Goal: Task Accomplishment & Management: Manage account settings

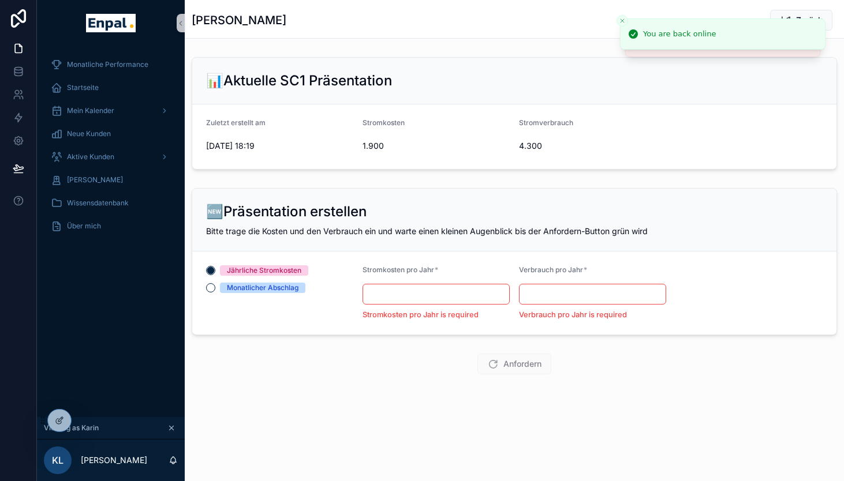
scroll to position [14, 0]
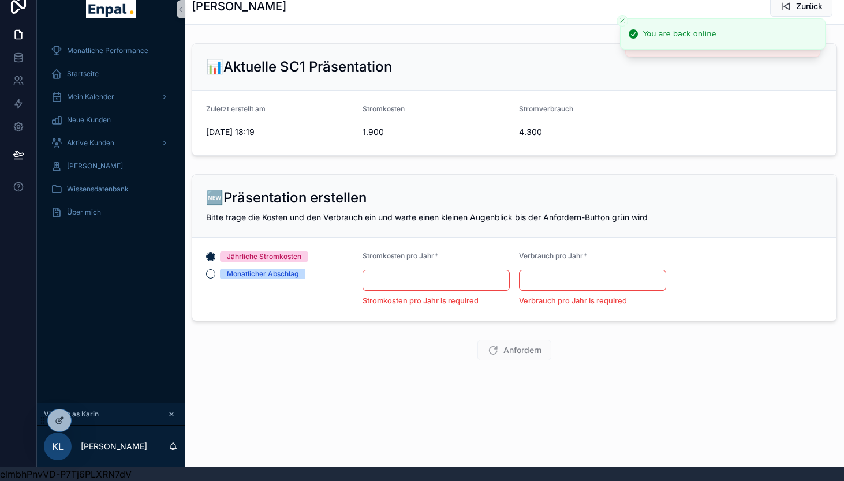
click at [130, 345] on div "Monatliche Performance Startseite Mein Kalender Neue Kunden Aktive [PERSON_NAME…" at bounding box center [111, 217] width 148 height 371
click at [87, 419] on icon at bounding box center [87, 418] width 1 height 3
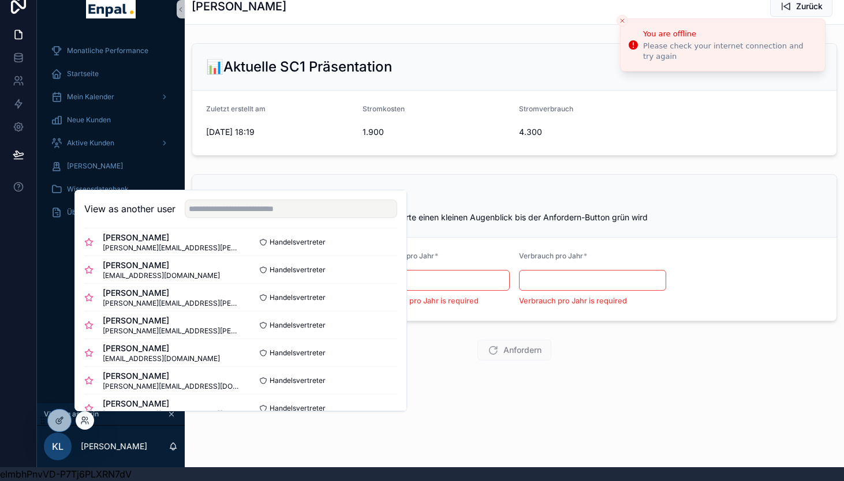
scroll to position [152, 0]
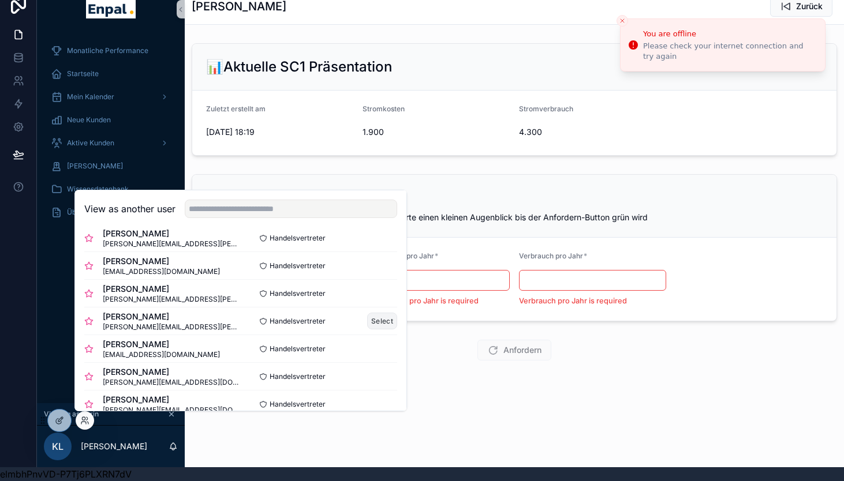
click at [383, 325] on button "Select" at bounding box center [382, 321] width 30 height 17
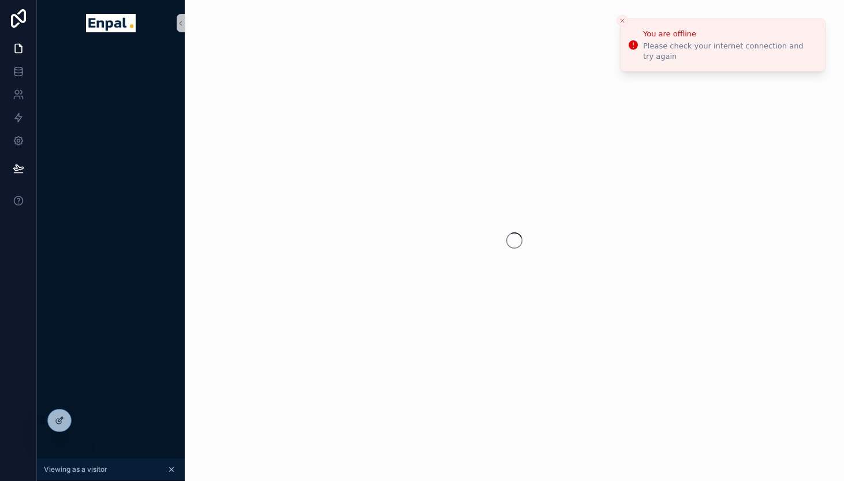
scroll to position [14, 0]
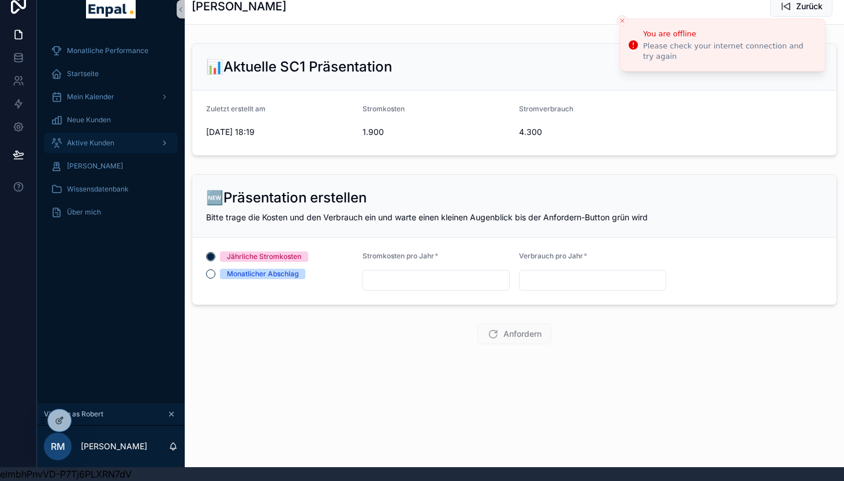
click at [133, 138] on div "Aktive Kunden" at bounding box center [111, 143] width 120 height 18
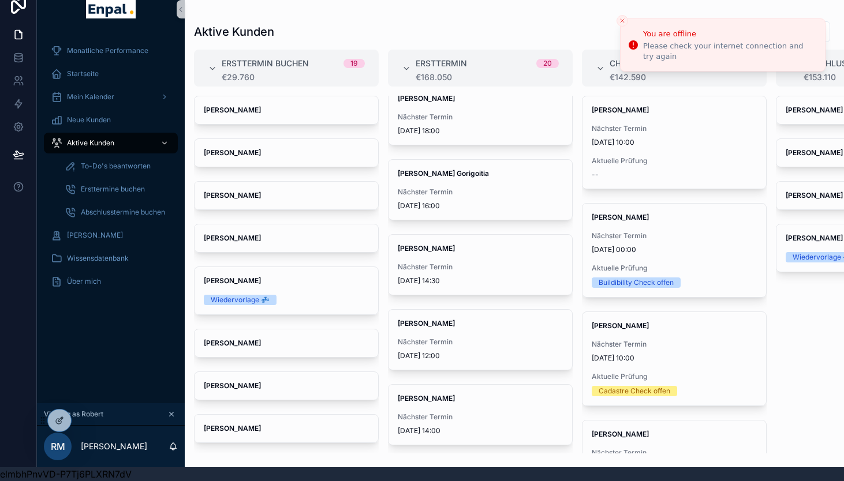
scroll to position [1138, 0]
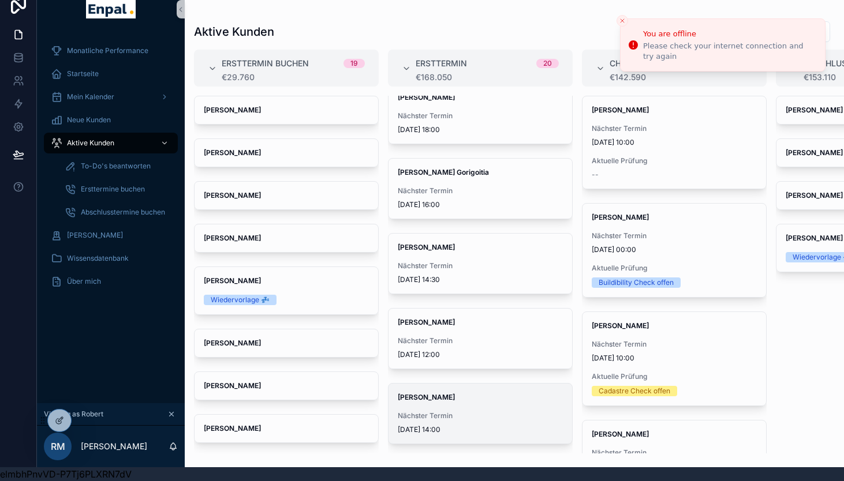
click at [473, 395] on span "Simone Lauer" at bounding box center [480, 397] width 165 height 9
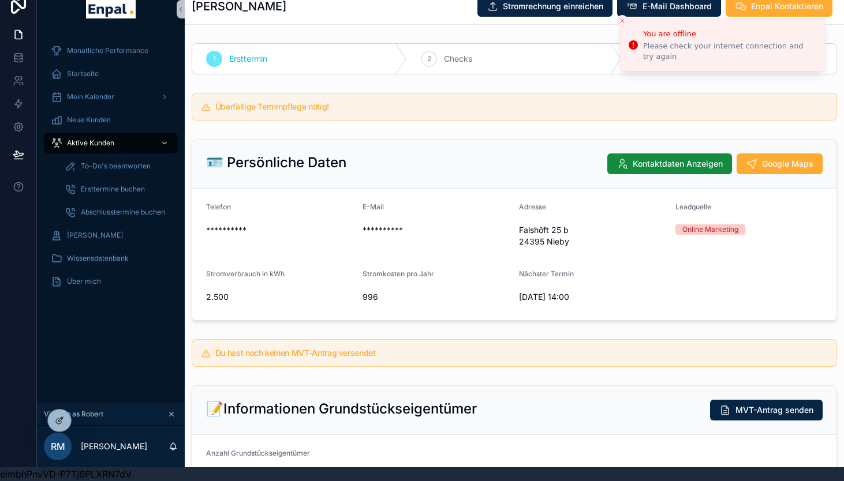
click at [622, 20] on line "Close toast" at bounding box center [621, 20] width 3 height 3
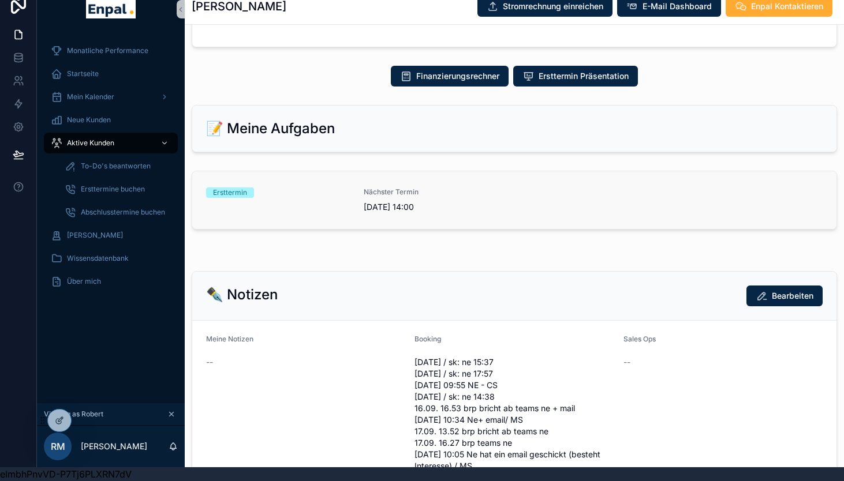
scroll to position [517, 0]
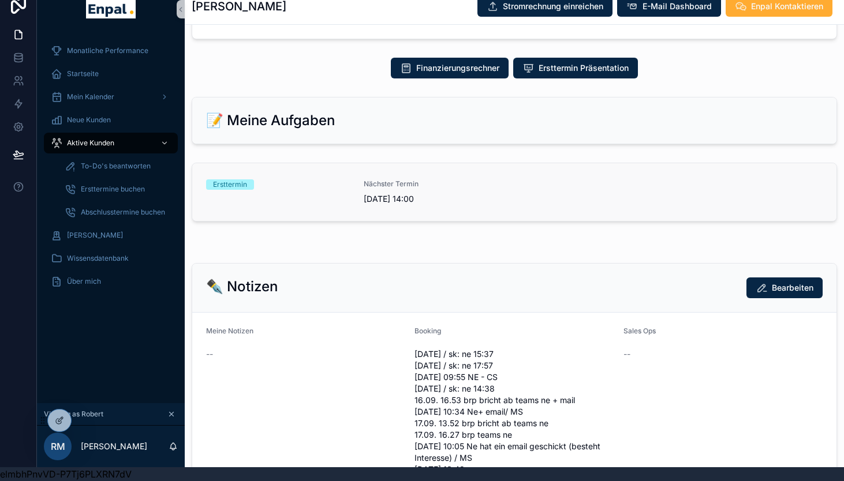
click at [497, 198] on span "1.10.2025 14:00" at bounding box center [436, 199] width 144 height 12
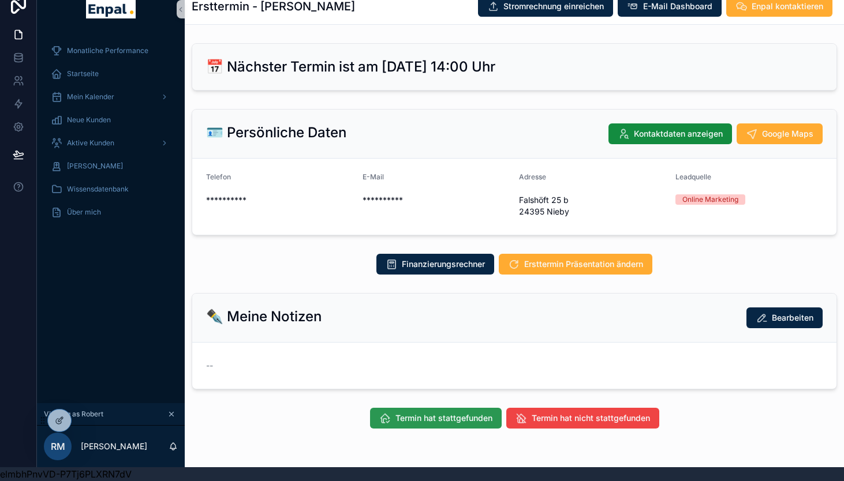
click at [450, 421] on span "Termin hat stattgefunden" at bounding box center [443, 419] width 97 height 12
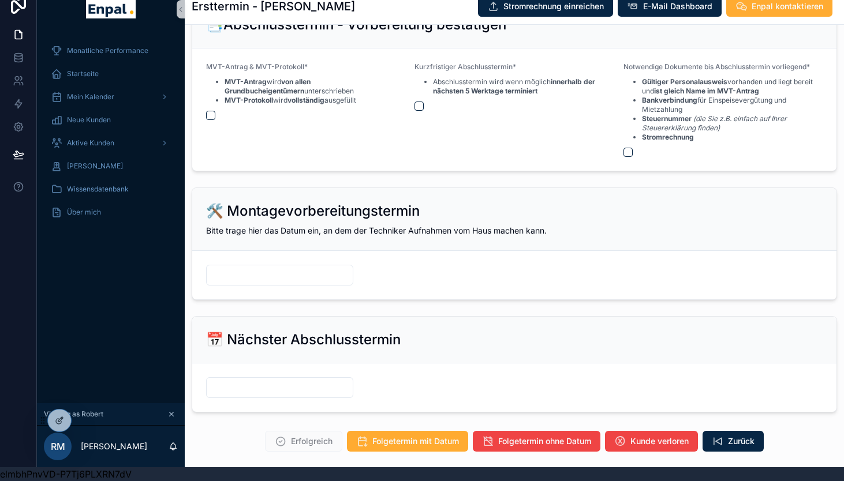
scroll to position [1338, 0]
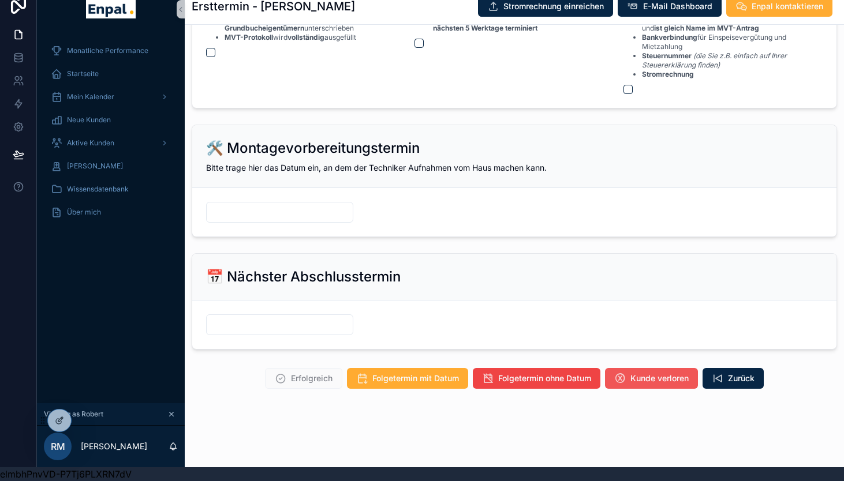
click at [657, 377] on span "Kunde verloren" at bounding box center [659, 379] width 58 height 12
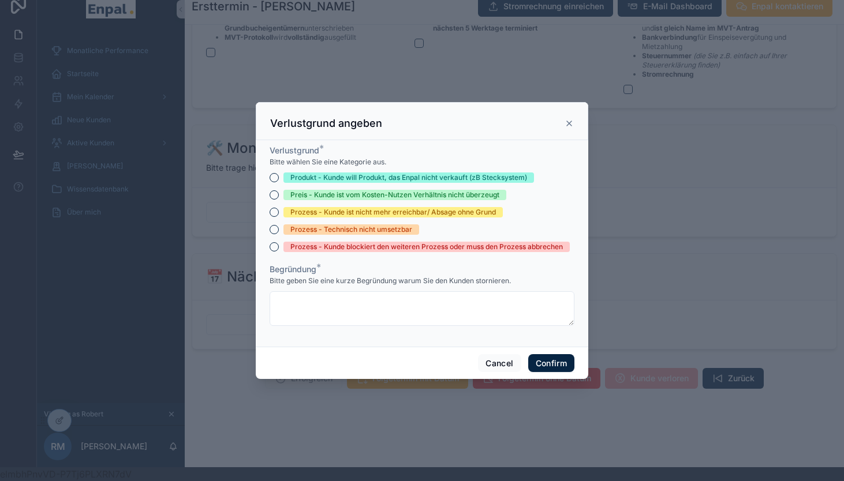
click at [330, 248] on div "Prozess - Kunde blockiert den weiteren Prozess oder muss den Prozess abbrechen" at bounding box center [426, 247] width 272 height 10
click at [279, 248] on button "Prozess - Kunde blockiert den weiteren Prozess oder muss den Prozess abbrechen" at bounding box center [274, 246] width 9 height 9
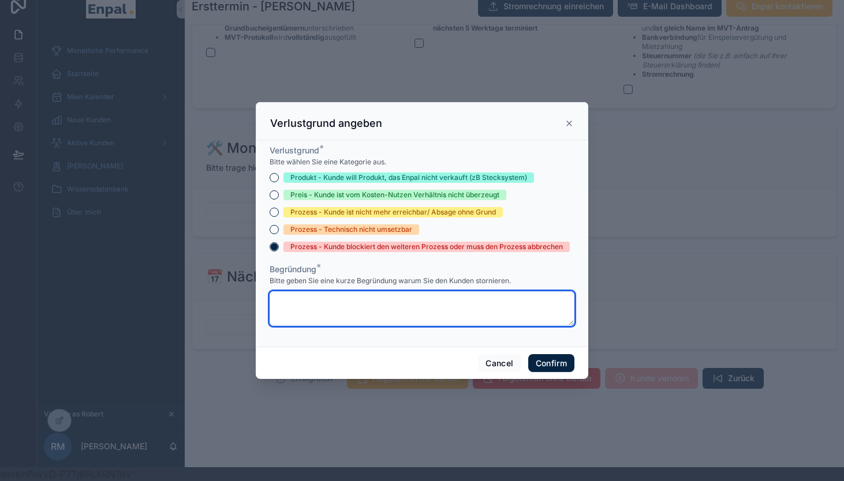
click at [333, 295] on textarea at bounding box center [422, 308] width 305 height 35
click at [313, 304] on textarea "**********" at bounding box center [422, 308] width 305 height 35
type textarea "**********"
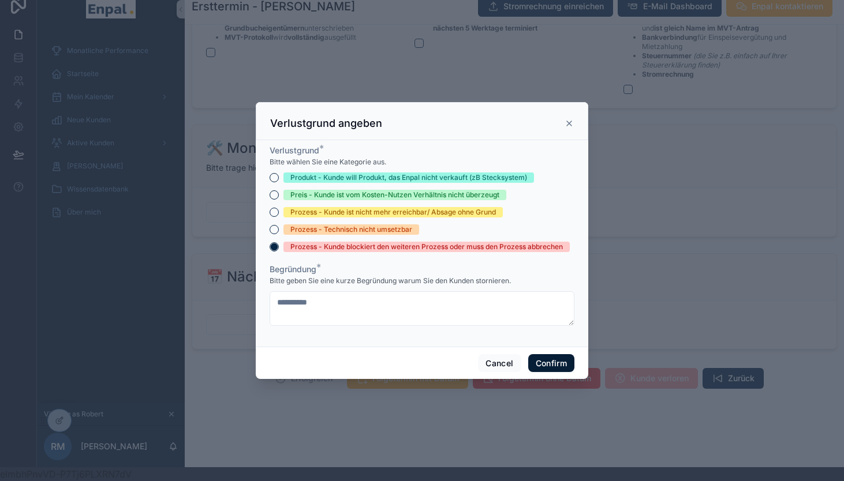
click at [535, 362] on button "Confirm" at bounding box center [551, 363] width 46 height 18
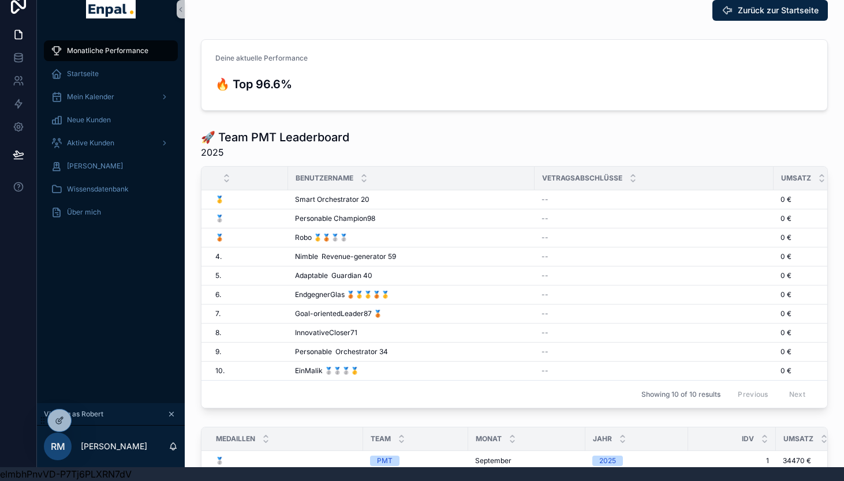
click at [106, 311] on div "Monatliche Performance Startseite Mein Kalender Neue Kunden Aktive [PERSON_NAME…" at bounding box center [111, 217] width 148 height 371
click at [84, 421] on icon at bounding box center [84, 420] width 9 height 9
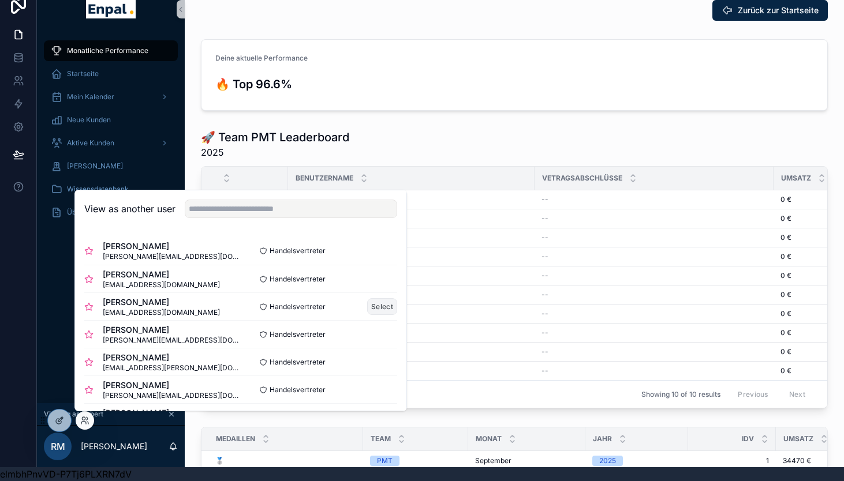
click at [369, 305] on button "Select" at bounding box center [382, 306] width 30 height 17
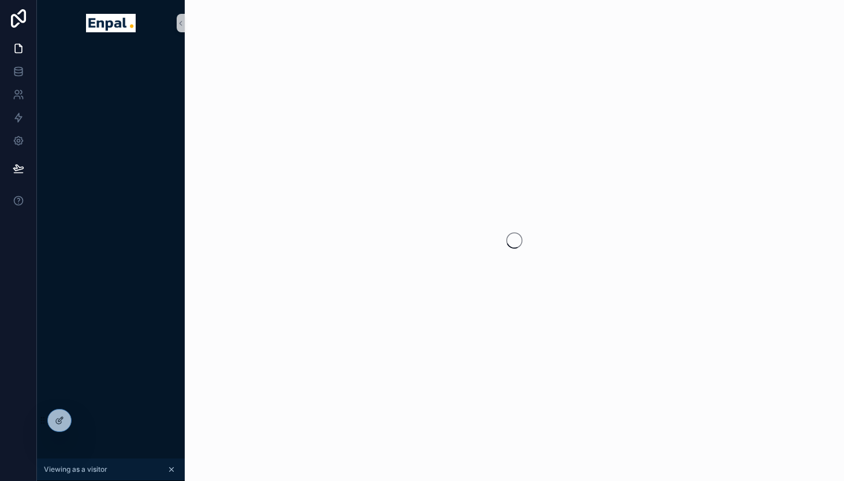
scroll to position [14, 0]
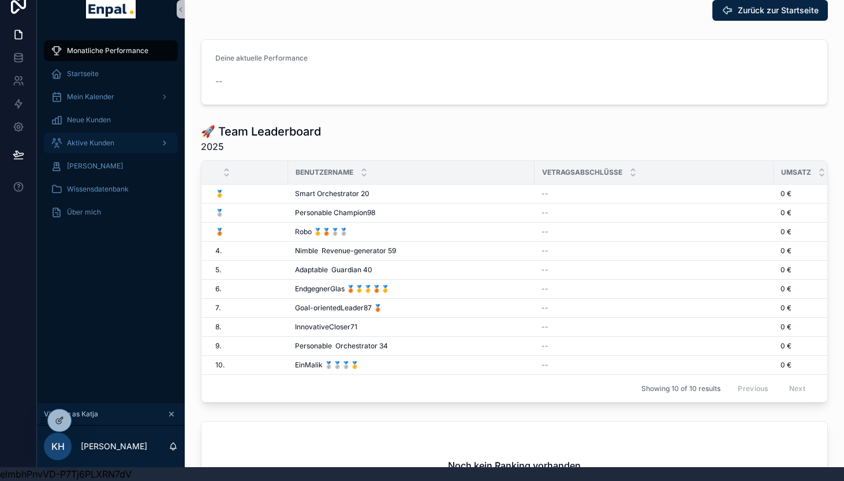
click at [106, 145] on span "Aktive Kunden" at bounding box center [90, 143] width 47 height 9
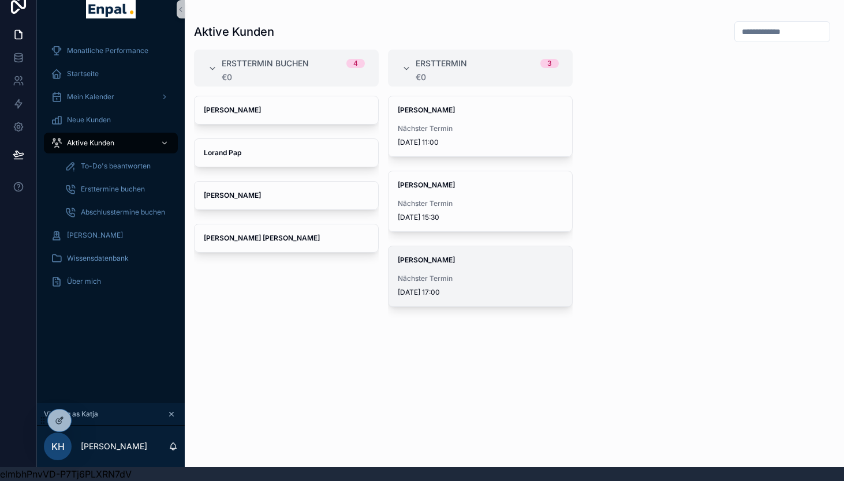
click at [462, 276] on span "Nächster Termin" at bounding box center [480, 278] width 165 height 9
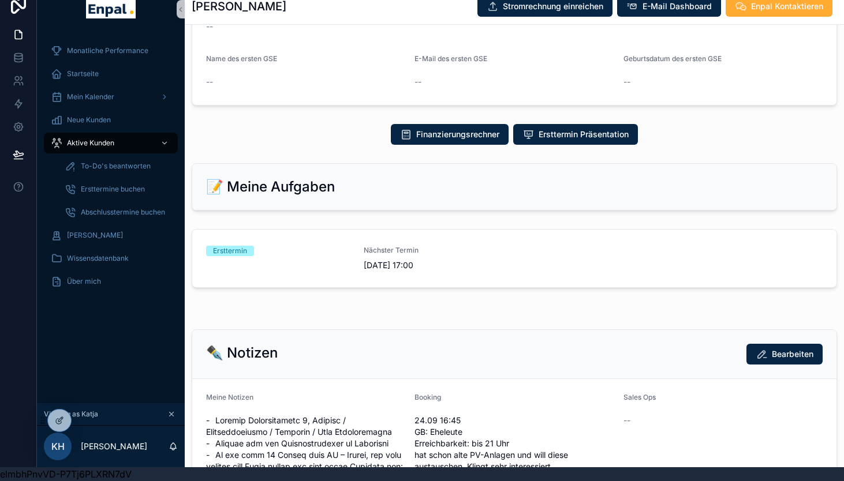
scroll to position [439, 0]
click at [302, 267] on div "Ersttermin" at bounding box center [278, 257] width 144 height 25
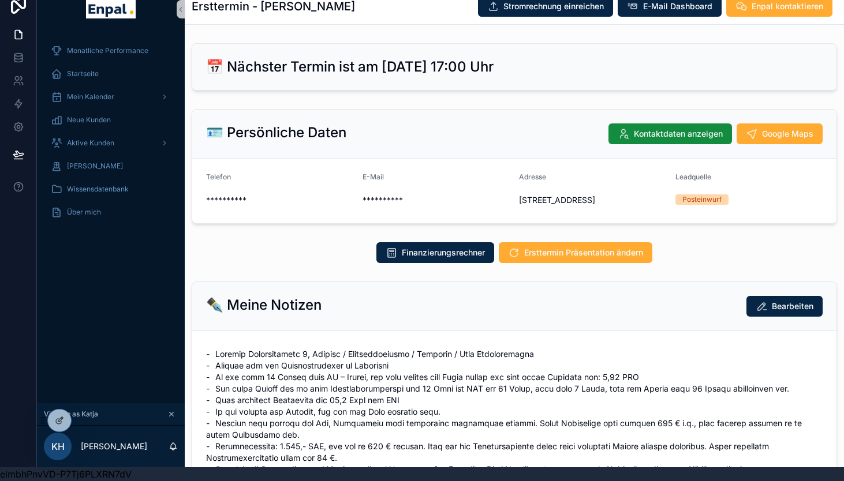
scroll to position [167, 0]
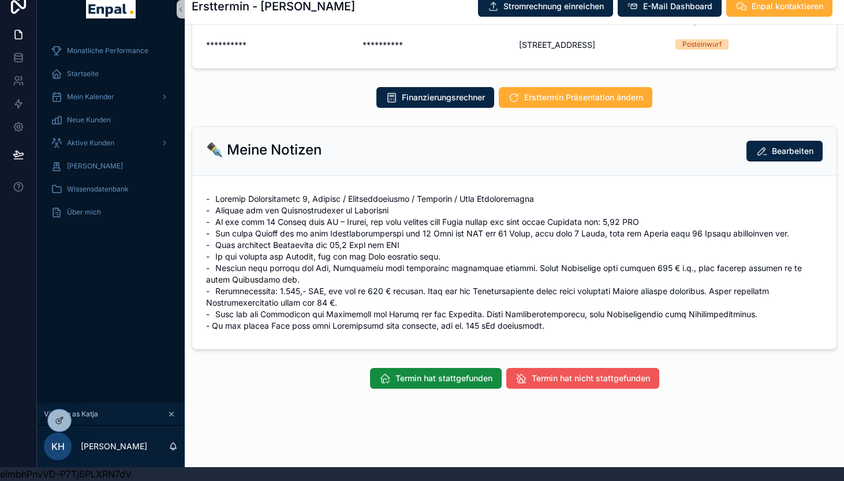
click at [560, 379] on span "Termin hat nicht stattgefunden" at bounding box center [591, 379] width 118 height 12
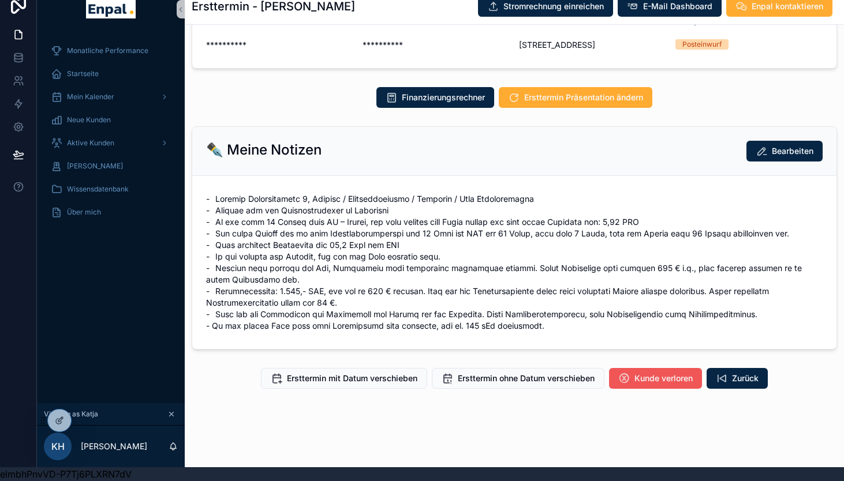
click at [639, 377] on span "Kunde verloren" at bounding box center [663, 379] width 58 height 12
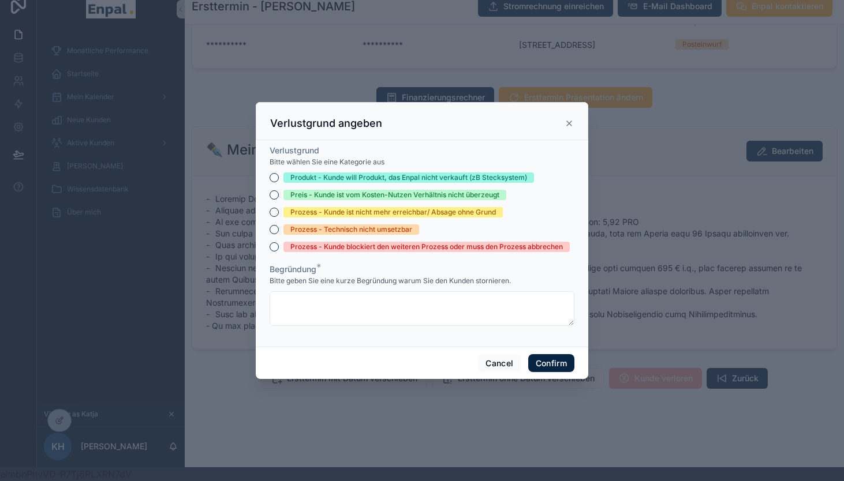
click at [361, 245] on div "Prozess - Kunde blockiert den weiteren Prozess oder muss den Prozess abbrechen" at bounding box center [426, 247] width 272 height 10
click at [279, 245] on button "Prozess - Kunde blockiert den weiteren Prozess oder muss den Prozess abbrechen" at bounding box center [274, 246] width 9 height 9
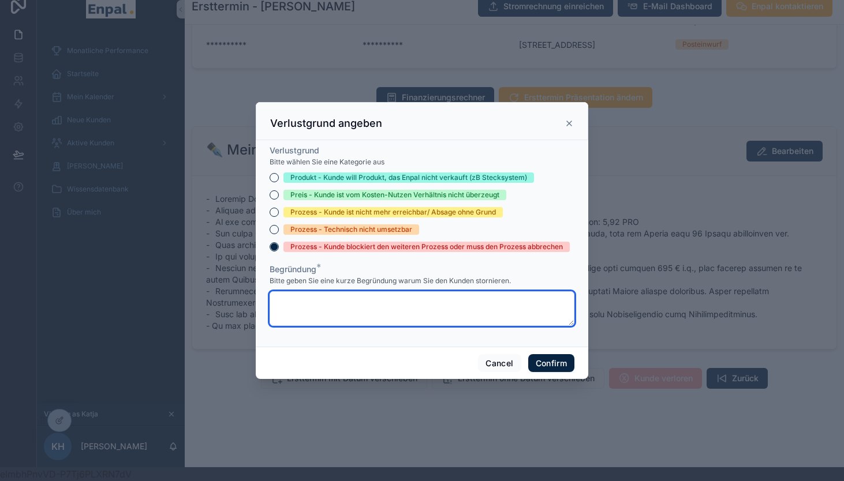
click at [355, 299] on textarea at bounding box center [422, 308] width 305 height 35
type textarea "**********"
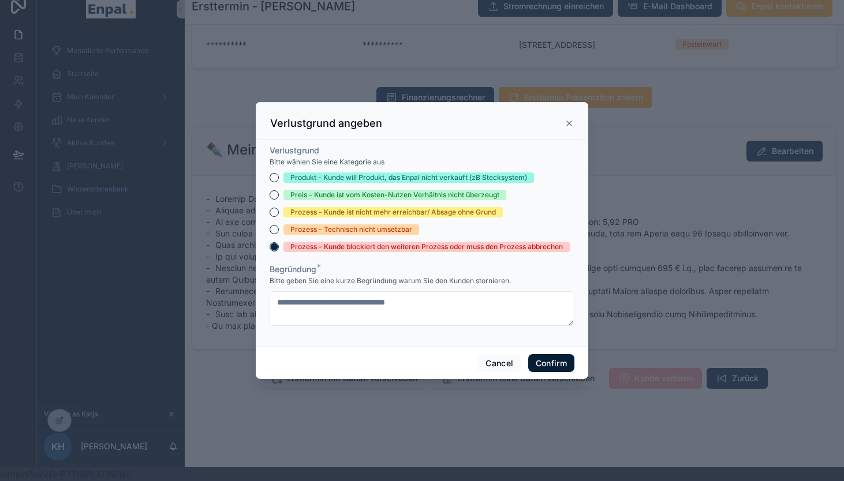
click at [551, 362] on button "Confirm" at bounding box center [551, 363] width 46 height 18
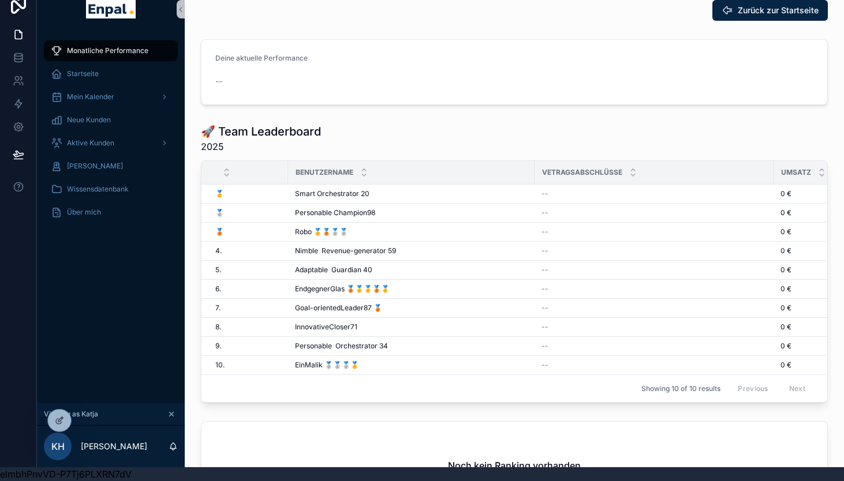
click at [118, 274] on div "Monatliche Performance Startseite Mein Kalender Neue Kunden Aktive [PERSON_NAME…" at bounding box center [111, 217] width 148 height 371
click at [80, 420] on div at bounding box center [85, 420] width 18 height 18
click at [88, 420] on icon at bounding box center [84, 420] width 9 height 9
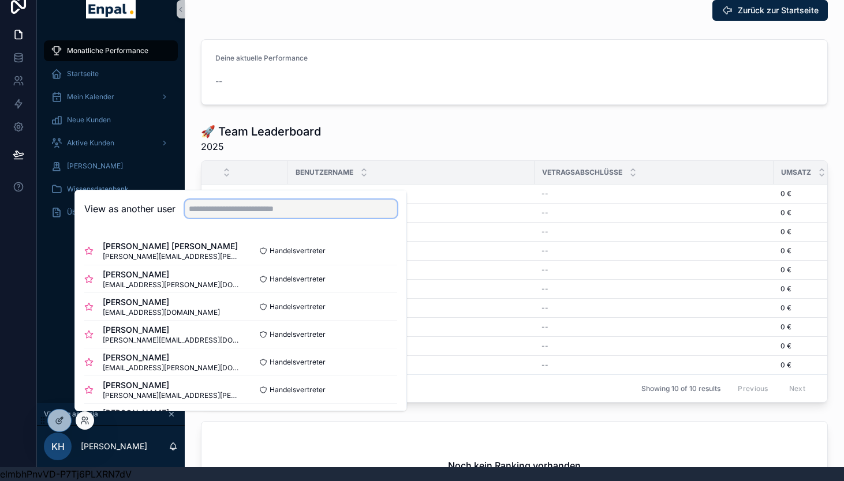
click at [275, 212] on input "text" at bounding box center [291, 209] width 212 height 18
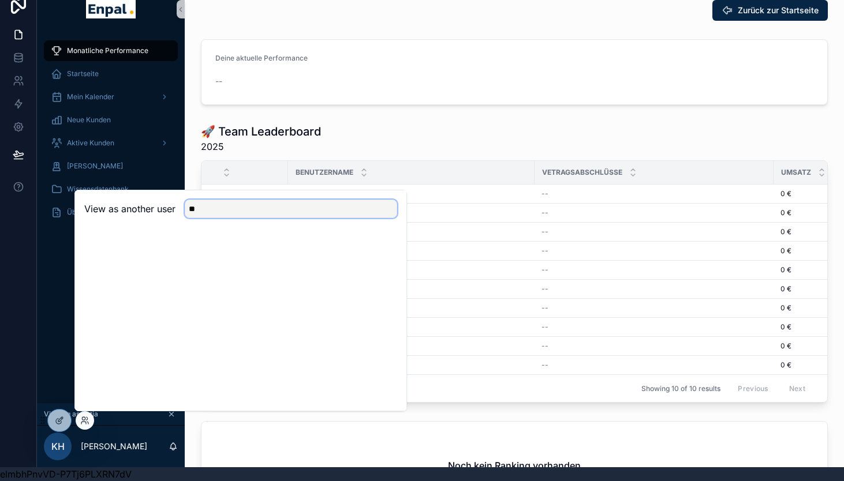
type input "*"
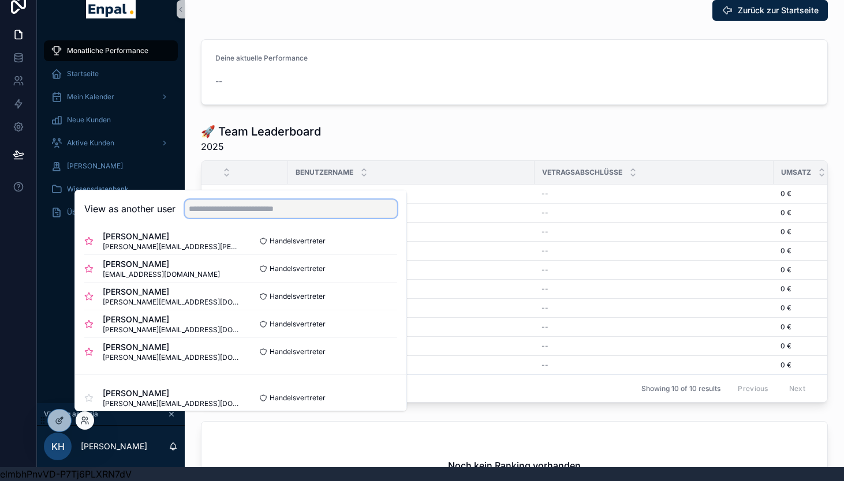
scroll to position [239, 0]
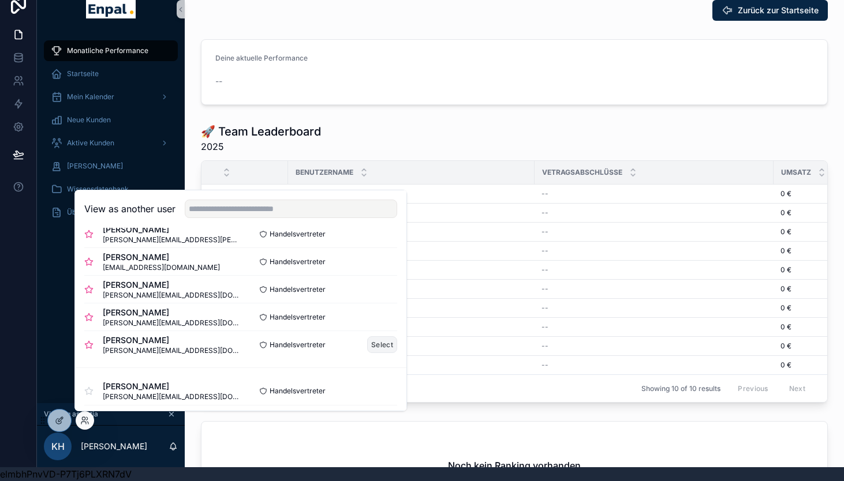
click at [384, 343] on button "Select" at bounding box center [382, 344] width 30 height 17
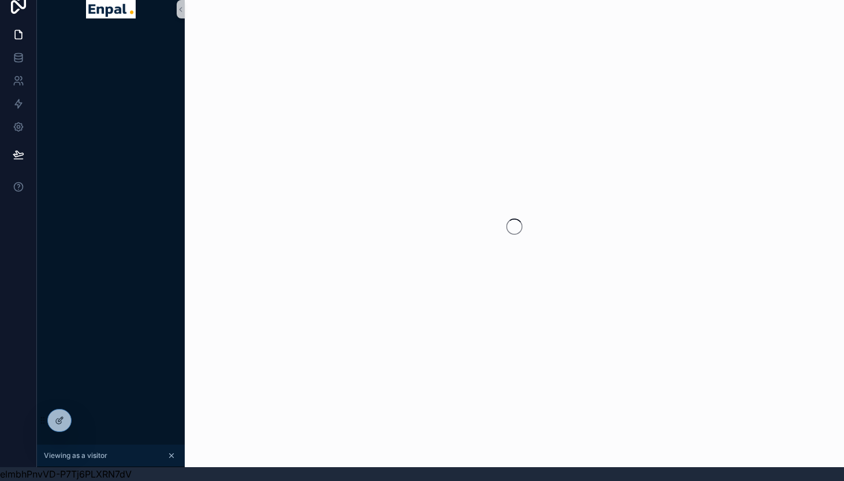
scroll to position [14, 0]
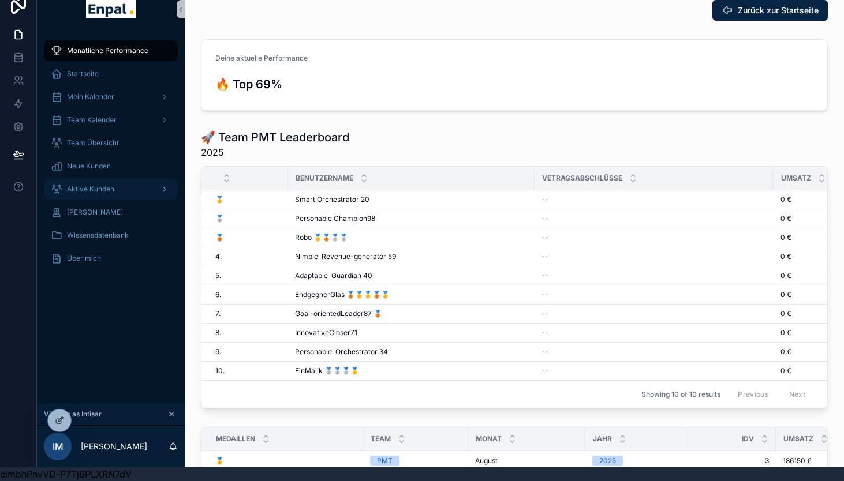
click at [87, 188] on span "Aktive Kunden" at bounding box center [90, 189] width 47 height 9
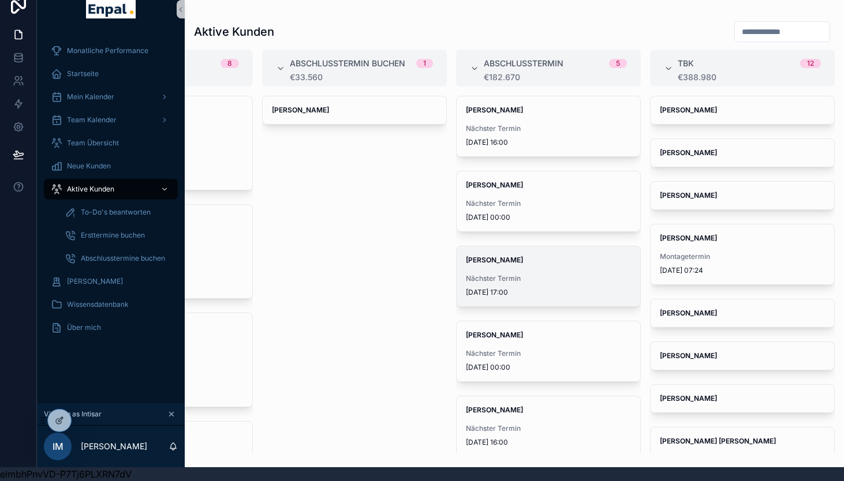
scroll to position [13, 0]
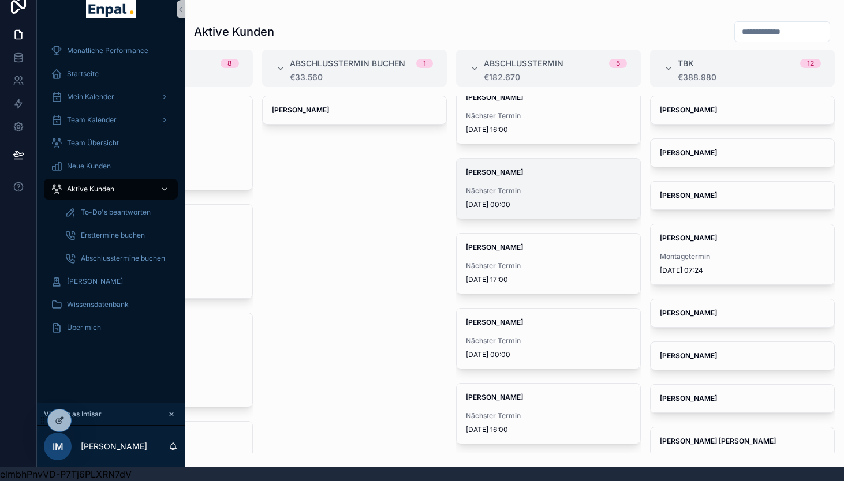
click at [552, 202] on span "2.10.2025 00:00" at bounding box center [548, 204] width 165 height 9
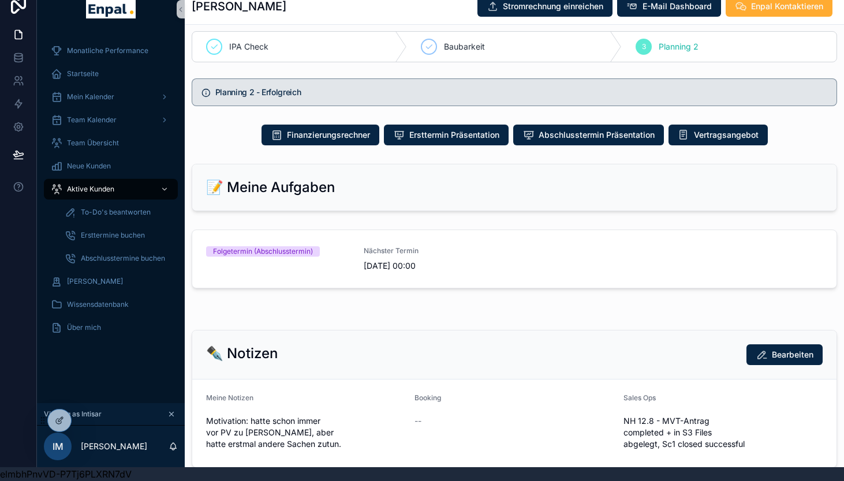
scroll to position [702, 0]
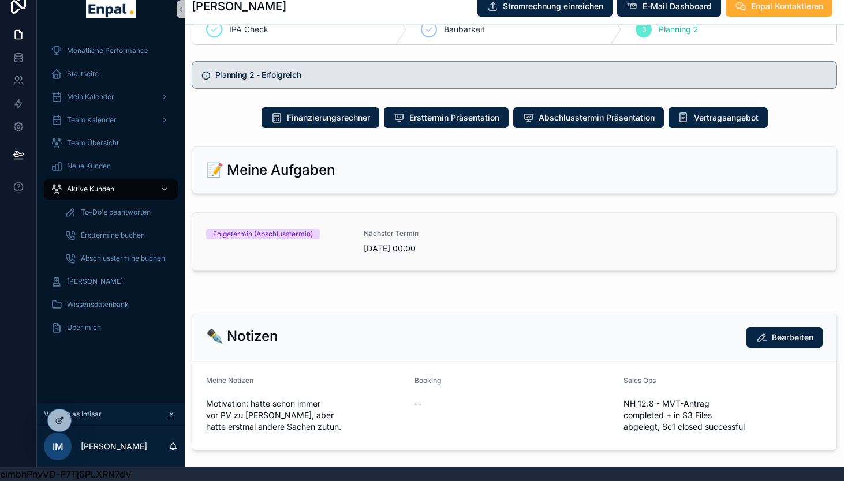
click at [532, 255] on div "Folgetermin (Abschlusstermin) Nächster Termin 2.10.2025 00:00" at bounding box center [514, 241] width 616 height 25
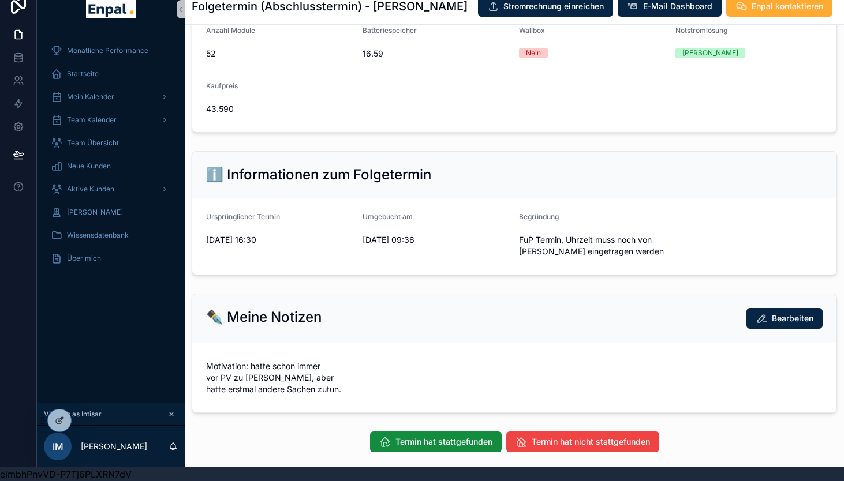
scroll to position [447, 0]
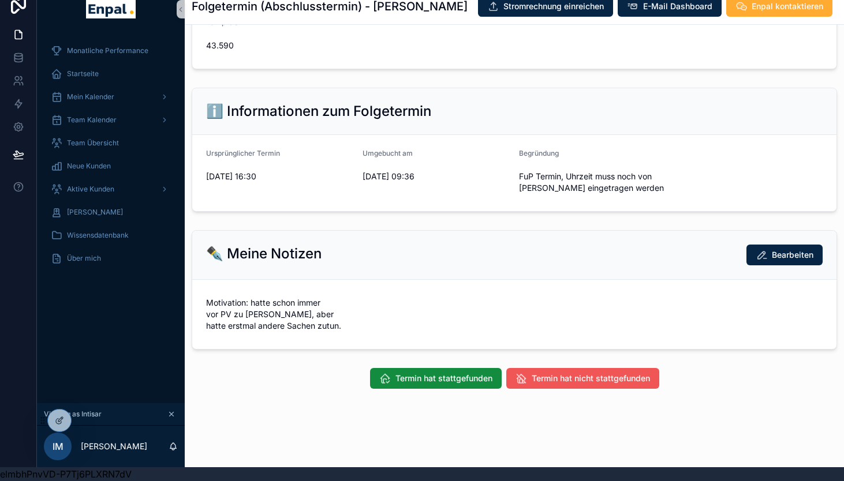
click at [593, 380] on span "Termin hat nicht stattgefunden" at bounding box center [591, 379] width 118 height 12
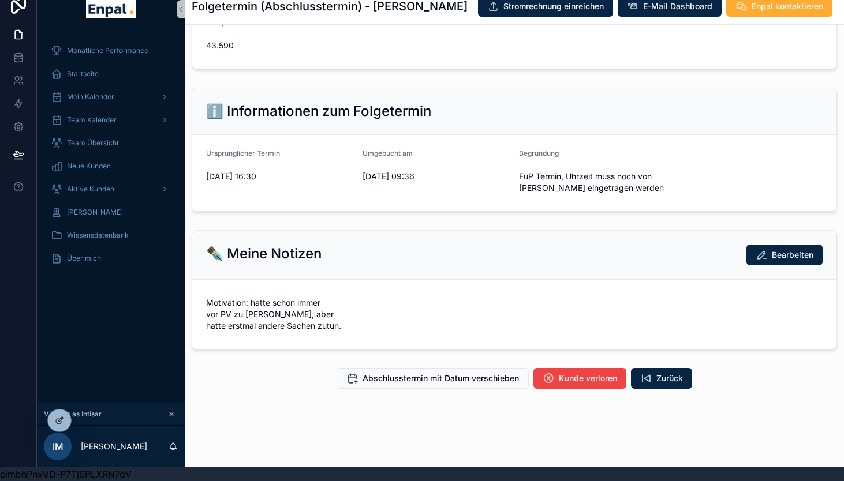
click at [593, 380] on span "Kunde verloren" at bounding box center [588, 379] width 58 height 12
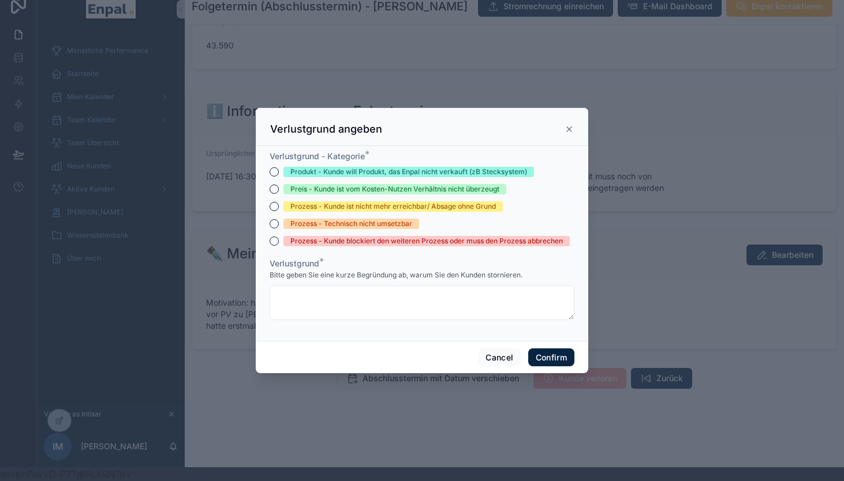
click at [386, 241] on div "Prozess - Kunde blockiert den weiteren Prozess oder muss den Prozess abbrechen" at bounding box center [426, 241] width 272 height 10
click at [279, 241] on button "Prozess - Kunde blockiert den weiteren Prozess oder muss den Prozess abbrechen" at bounding box center [274, 241] width 9 height 9
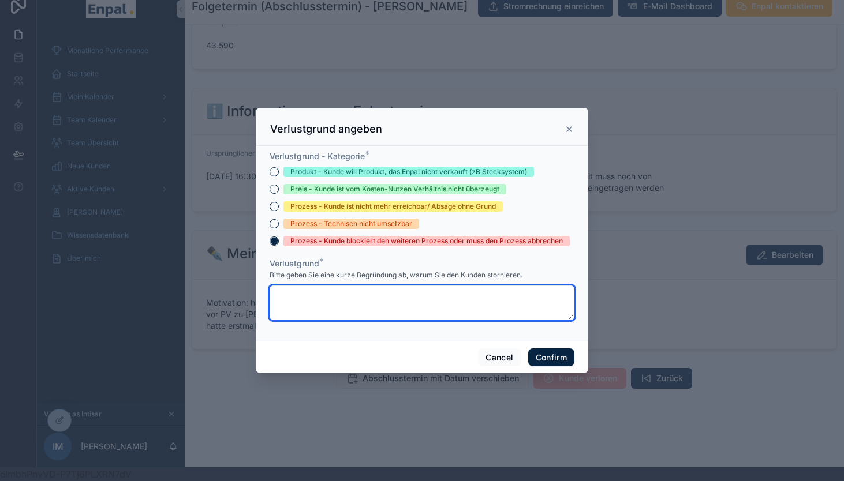
click at [364, 305] on textarea at bounding box center [422, 303] width 305 height 35
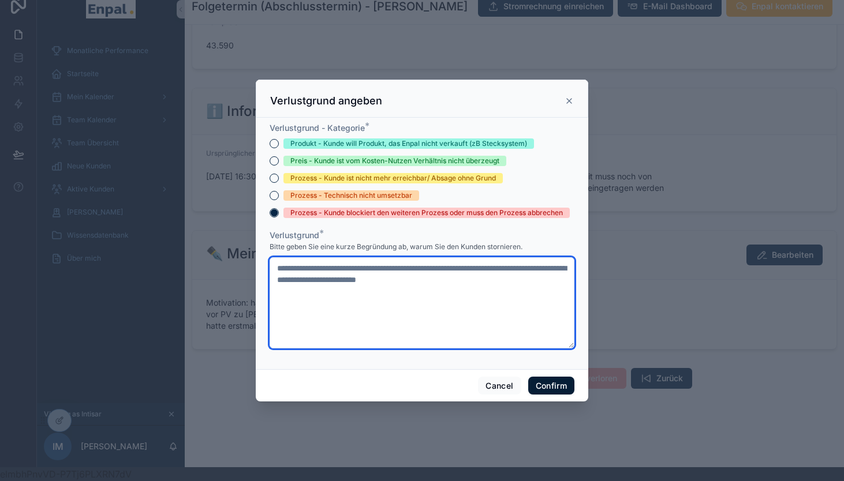
type textarea "**********"
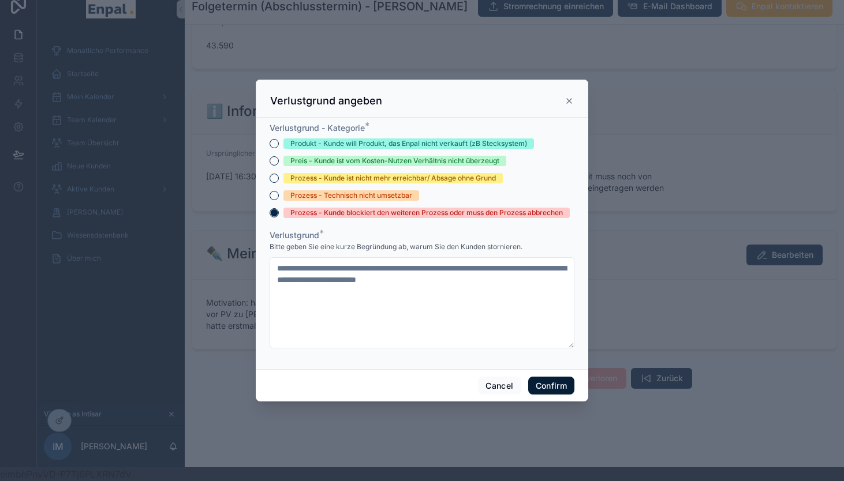
click at [548, 391] on button "Confirm" at bounding box center [551, 386] width 46 height 18
